Goal: Navigation & Orientation: Find specific page/section

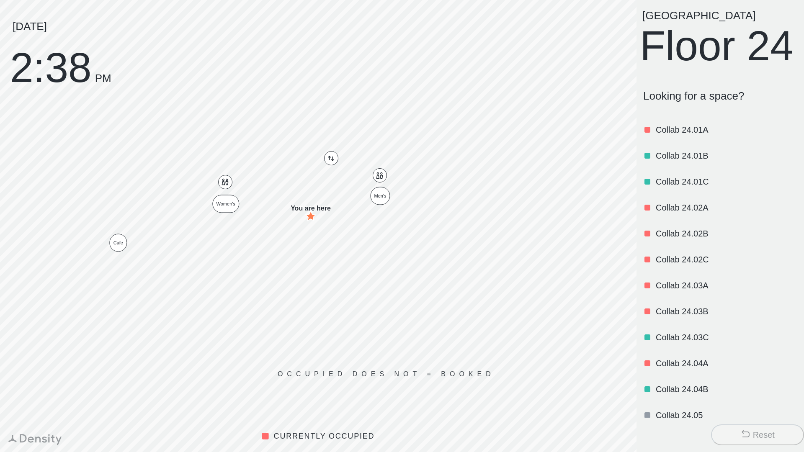
click at [681, 239] on p "Collab 24.02B" at bounding box center [726, 234] width 140 height 12
click at [714, 162] on p "Collab 24.01B" at bounding box center [726, 156] width 140 height 12
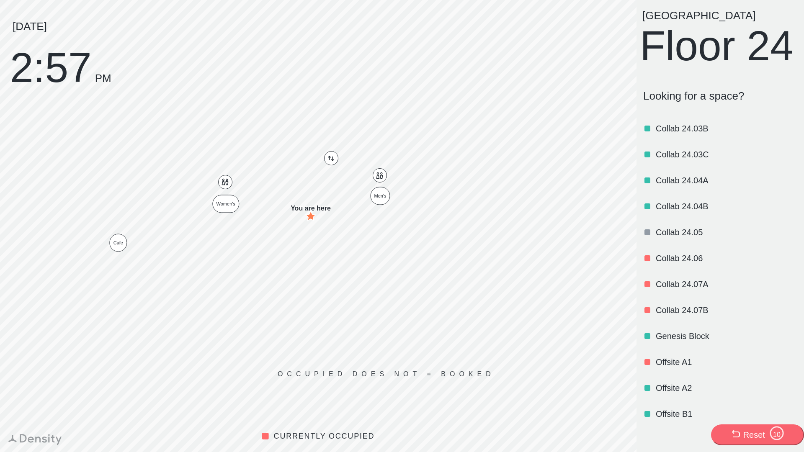
scroll to position [183, 0]
click at [681, 342] on p "Genesis Block" at bounding box center [726, 336] width 140 height 12
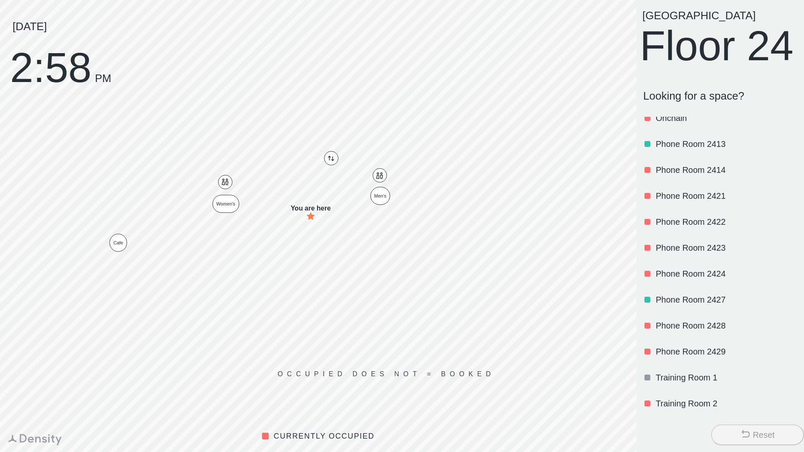
scroll to position [0, 0]
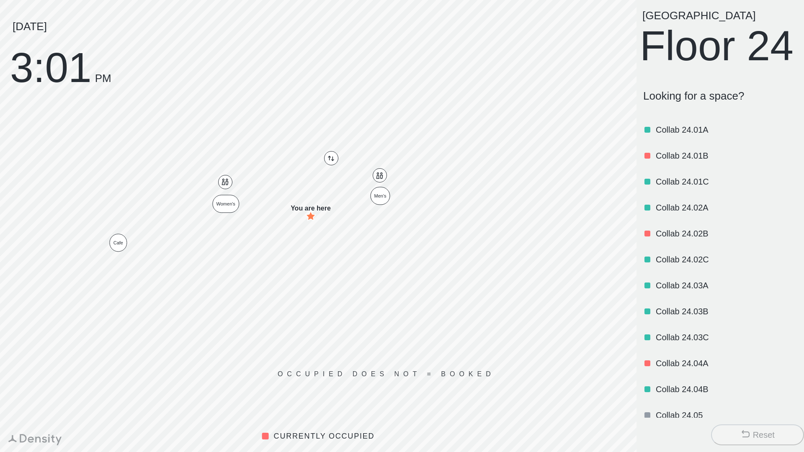
click at [715, 428] on button "Reset" at bounding box center [757, 435] width 93 height 21
click at [726, 427] on button "Reset" at bounding box center [757, 435] width 93 height 21
click at [737, 434] on button "Reset" at bounding box center [757, 435] width 93 height 21
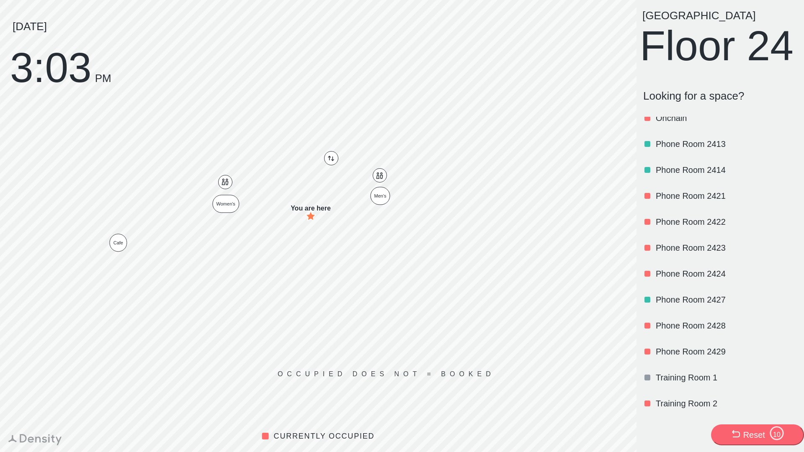
scroll to position [618, 0]
click at [685, 373] on p "Training Room 1" at bounding box center [726, 378] width 140 height 12
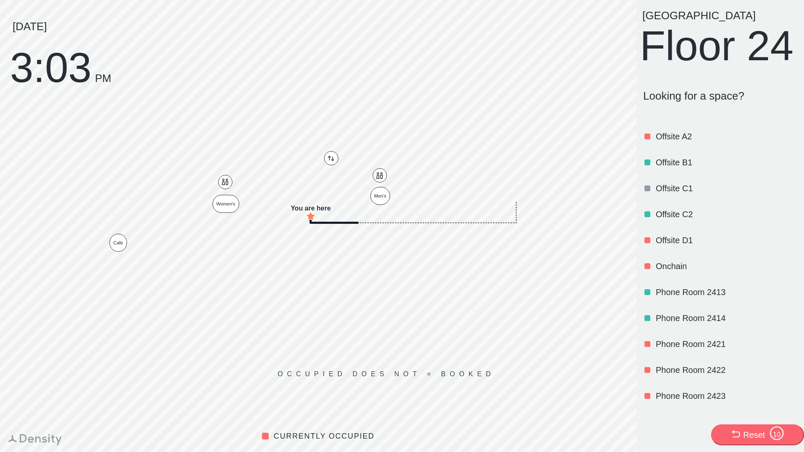
scroll to position [431, 0]
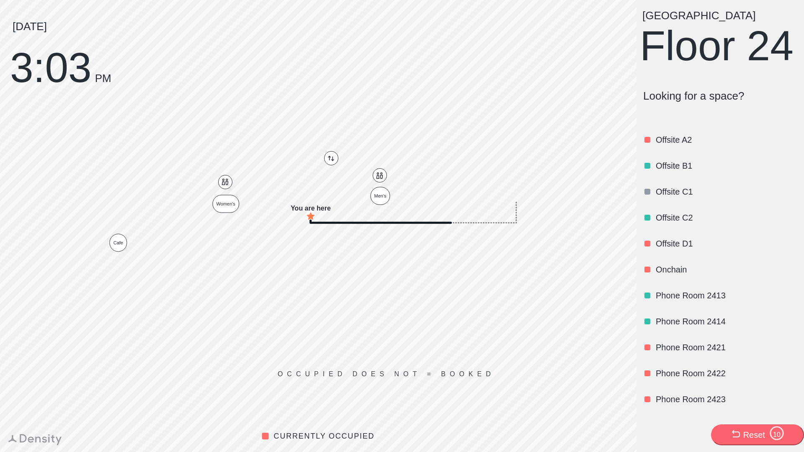
click at [677, 250] on p "Offsite D1" at bounding box center [726, 244] width 140 height 12
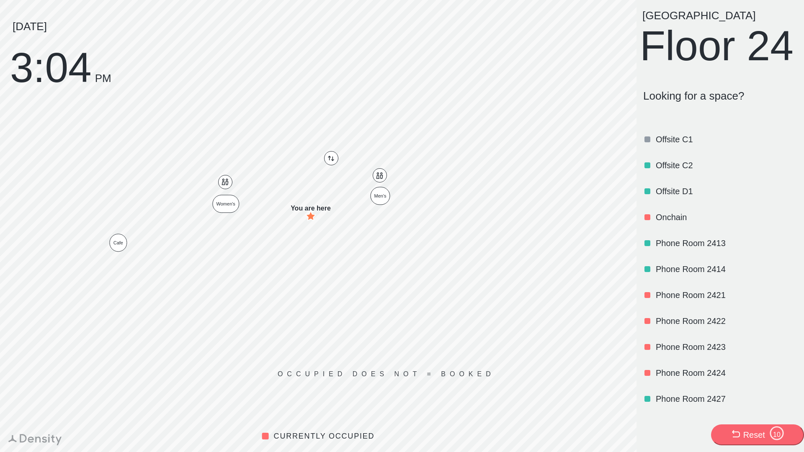
scroll to position [483, 0]
click at [674, 198] on p "Offsite D1" at bounding box center [726, 192] width 140 height 12
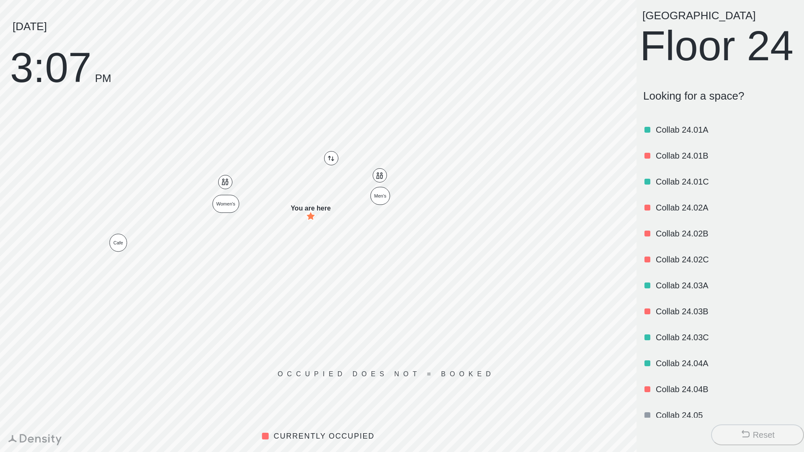
click at [698, 214] on p "Collab 24.02A" at bounding box center [726, 208] width 140 height 12
click at [685, 214] on p "Collab 24.02A" at bounding box center [726, 208] width 140 height 12
